Goal: Information Seeking & Learning: Understand process/instructions

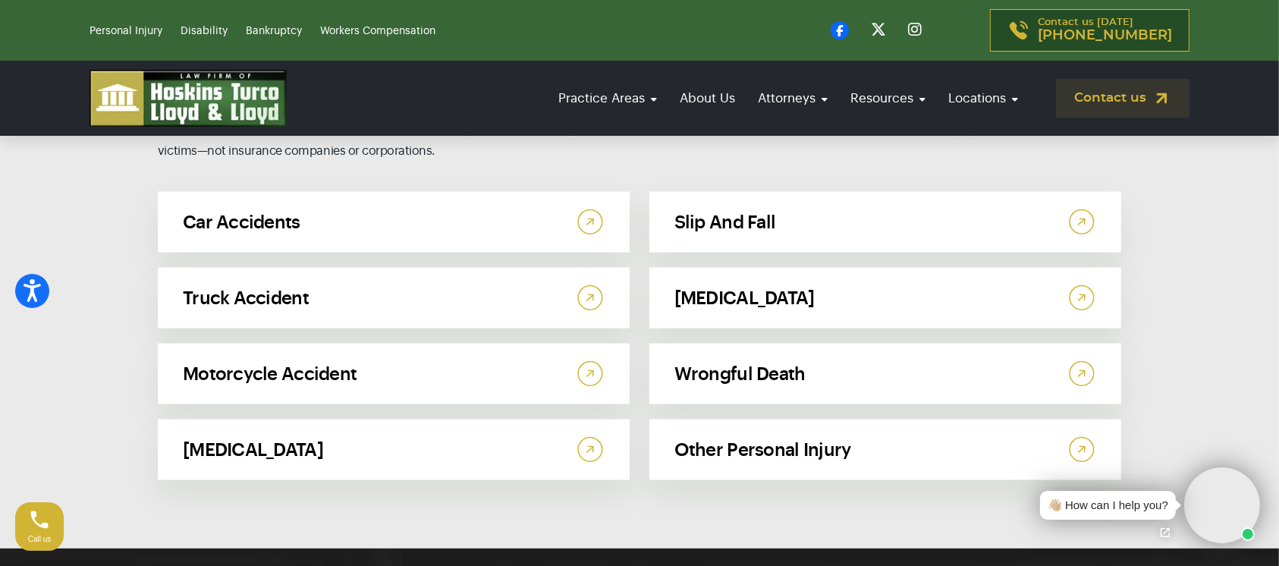
scroll to position [8140, 0]
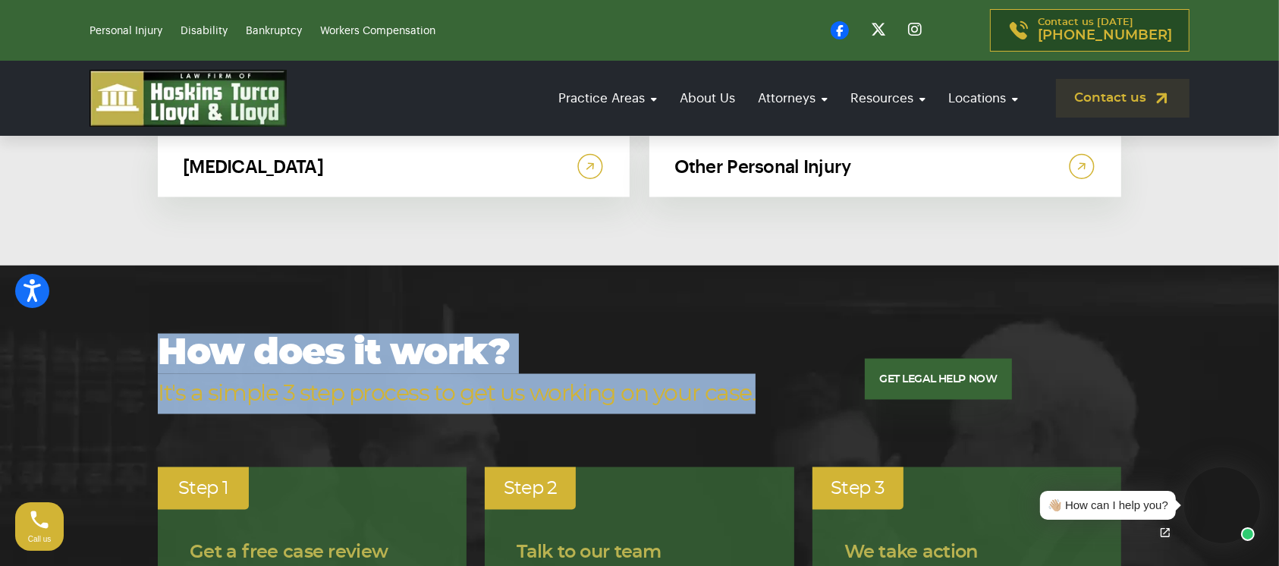
drag, startPoint x: 158, startPoint y: 171, endPoint x: 771, endPoint y: 205, distance: 613.8
click at [771, 334] on div "How does it work? It's a simple 3 step process to get us working on your case. …" at bounding box center [639, 380] width 963 height 92
copy h2 "How does it work? It's a simple 3 step process to get us working on your case."
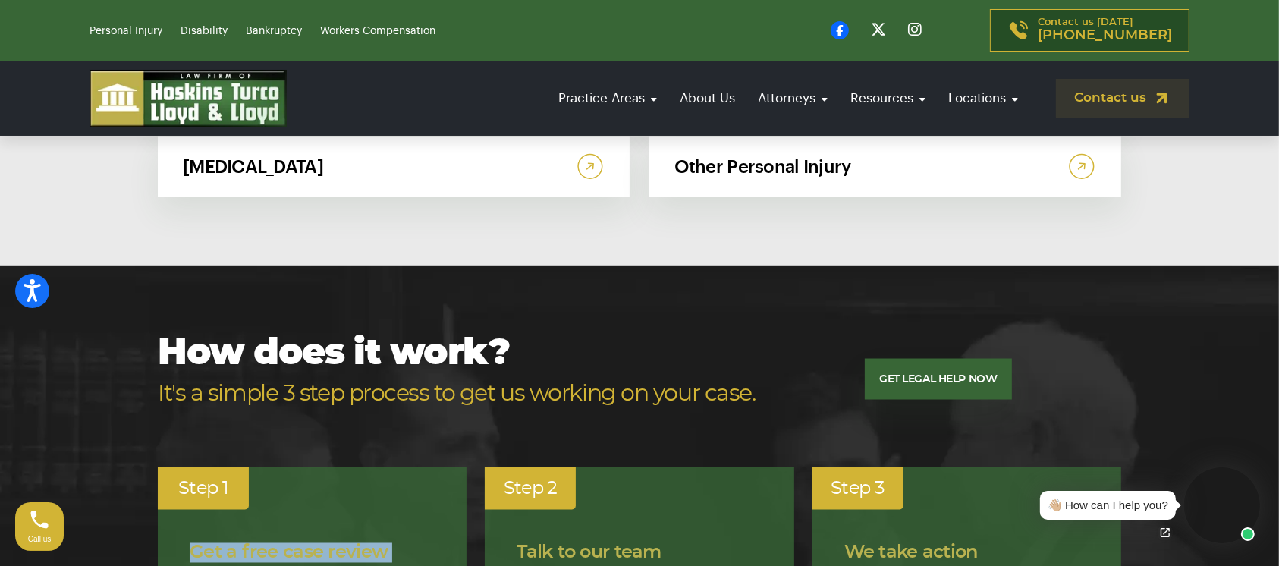
drag, startPoint x: 190, startPoint y: 370, endPoint x: 303, endPoint y: 451, distance: 139.8
copy div "Get a free case review Complete our confidential evaluation form to have your c…"
drag, startPoint x: 520, startPoint y: 367, endPoint x: 574, endPoint y: 451, distance: 100.4
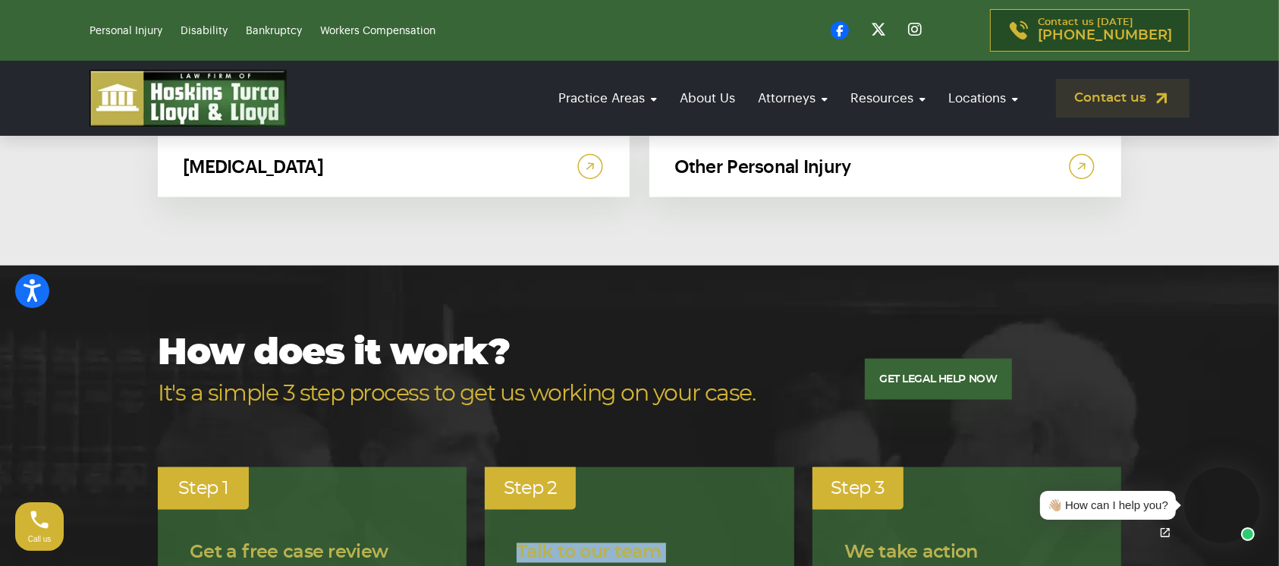
copy div "Talk to our team An attorney or intake specialist will contact you directly to …"
drag, startPoint x: 843, startPoint y: 370, endPoint x: 910, endPoint y: 463, distance: 114.1
copy div "We take action From the moment you hire us, we will stand behind you, fighting …"
